Goal: Task Accomplishment & Management: Use online tool/utility

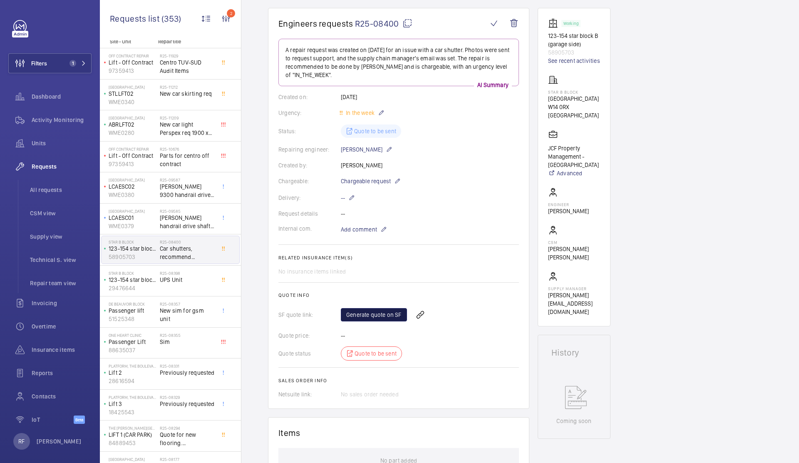
click at [352, 313] on link "Generate quote on SF" at bounding box center [374, 314] width 66 height 13
